Goal: Information Seeking & Learning: Learn about a topic

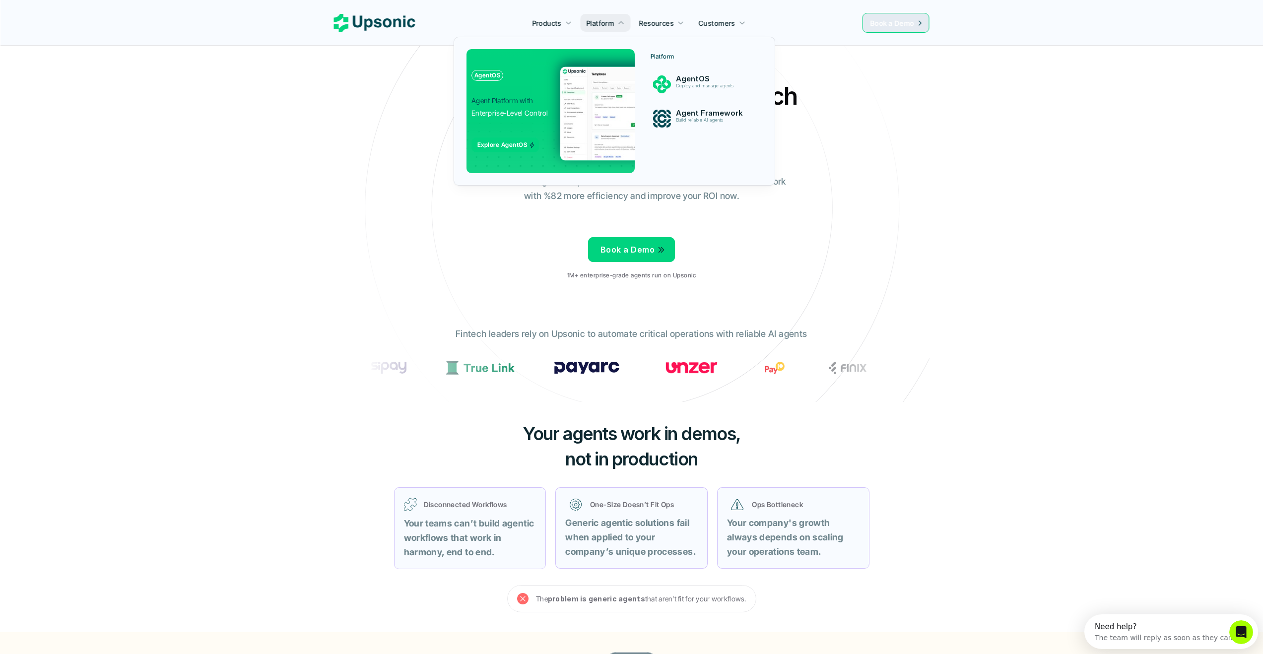
click at [603, 142] on img at bounding box center [656, 114] width 193 height 94
click at [695, 74] on p "AgentOS" at bounding box center [712, 78] width 74 height 9
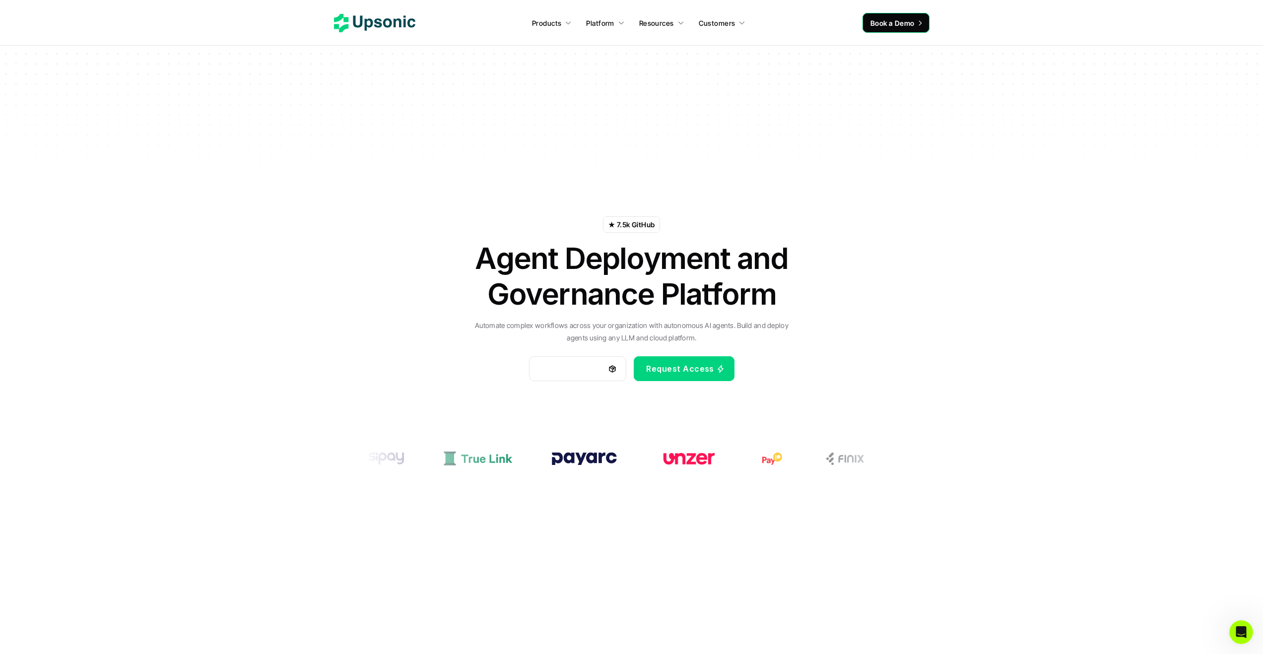
drag, startPoint x: 771, startPoint y: 324, endPoint x: 690, endPoint y: 319, distance: 81.1
click at [697, 318] on div "★ 7.5k GitHub Agent Deployment and Governance Platform Automate complex workflo…" at bounding box center [631, 282] width 581 height 258
click at [687, 329] on p "Automate complex workflows across your organization with autonomous AI agents. …" at bounding box center [631, 331] width 323 height 25
click at [586, 377] on link "Documentation" at bounding box center [577, 368] width 97 height 25
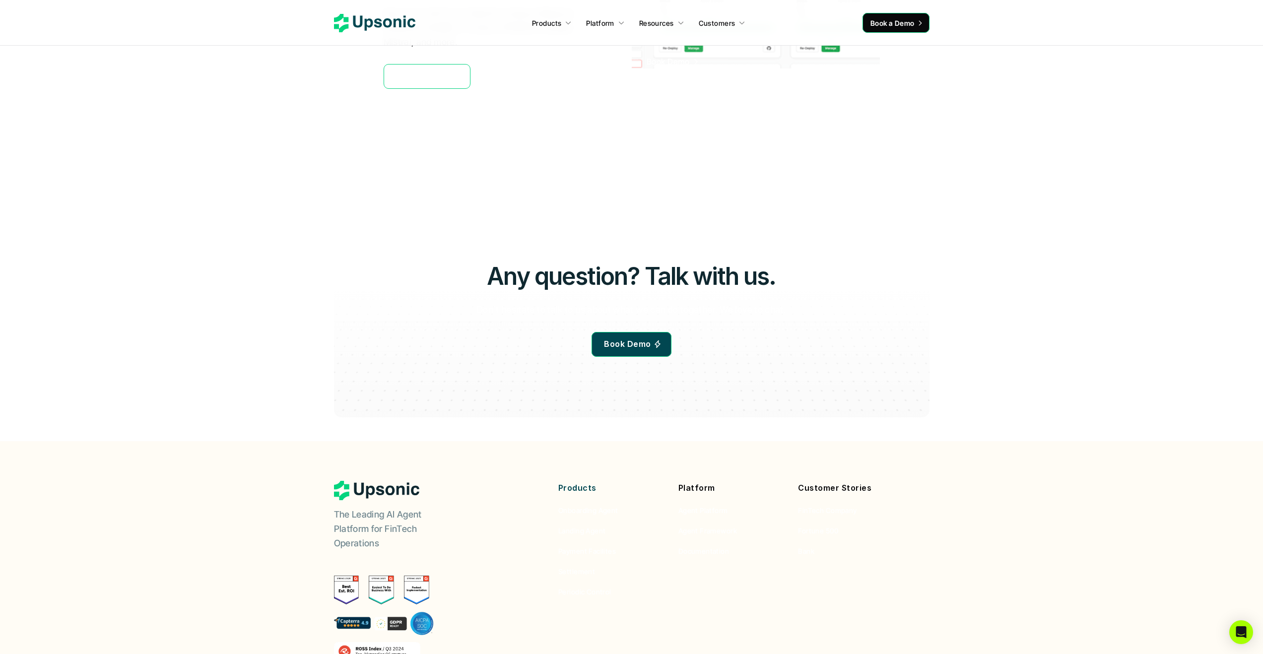
scroll to position [2920, 0]
